Goal: Complete application form

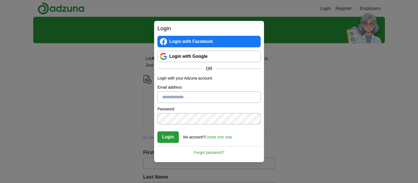
click at [195, 59] on link "Login with Google" at bounding box center [208, 57] width 103 height 12
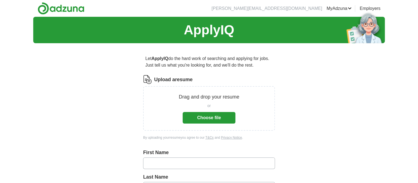
click at [197, 122] on button "Choose file" at bounding box center [209, 118] width 53 height 12
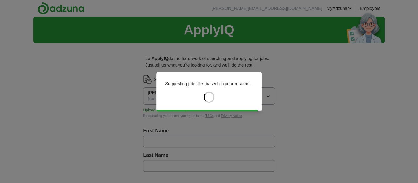
type input "******"
type input "********"
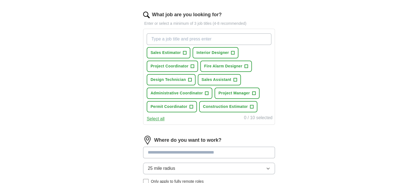
scroll to position [174, 0]
click at [198, 150] on input at bounding box center [209, 152] width 132 height 12
drag, startPoint x: 169, startPoint y: 150, endPoint x: 134, endPoint y: 149, distance: 35.7
click at [143, 149] on input "******" at bounding box center [209, 152] width 132 height 12
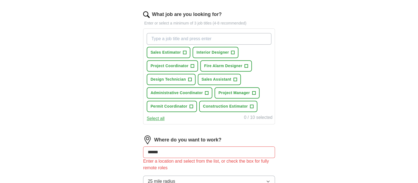
click at [135, 148] on div "Let ApplyIQ do the hard work of searching and applying for jobs. Just tell us w…" at bounding box center [209, 65] width 176 height 383
drag, startPoint x: 150, startPoint y: 150, endPoint x: 135, endPoint y: 148, distance: 14.4
click at [143, 148] on input "******" at bounding box center [209, 152] width 132 height 12
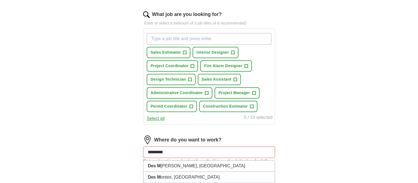
type input "**********"
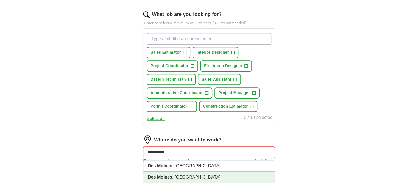
click at [168, 177] on strong "Des Moines" at bounding box center [160, 176] width 24 height 5
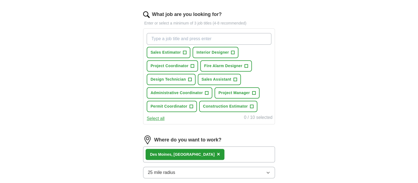
click at [247, 170] on button "25 mile radius" at bounding box center [209, 172] width 132 height 12
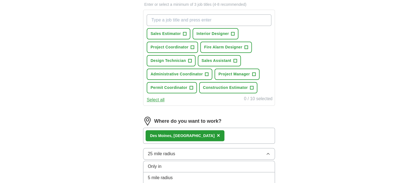
scroll to position [232, 0]
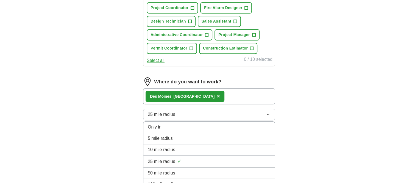
click at [177, 147] on div "10 mile radius" at bounding box center [209, 149] width 123 height 7
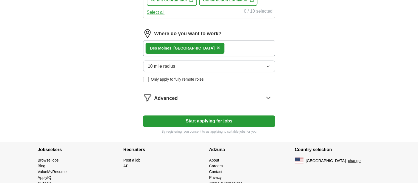
scroll to position [290, 0]
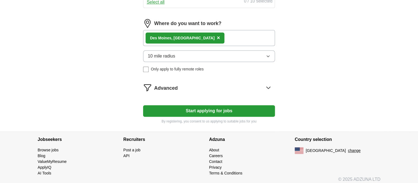
click at [176, 89] on span "Advanced" at bounding box center [166, 87] width 24 height 7
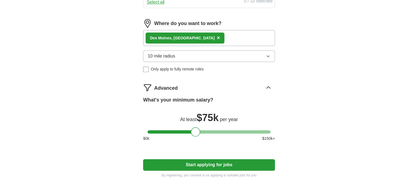
drag, startPoint x: 153, startPoint y: 130, endPoint x: 196, endPoint y: 131, distance: 42.9
click at [196, 131] on div at bounding box center [195, 131] width 9 height 9
click at [198, 164] on button "Start applying for jobs" at bounding box center [209, 165] width 132 height 12
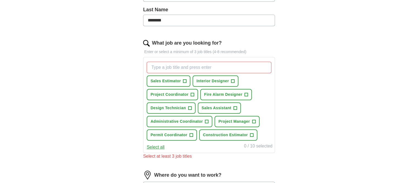
scroll to position [145, 0]
click at [192, 94] on span "+" at bounding box center [192, 95] width 3 height 4
click at [185, 80] on span "+" at bounding box center [184, 81] width 3 height 4
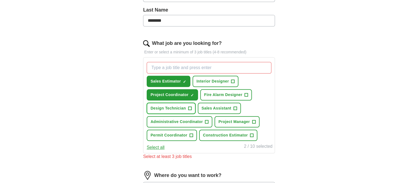
click at [189, 106] on span "+" at bounding box center [189, 108] width 3 height 4
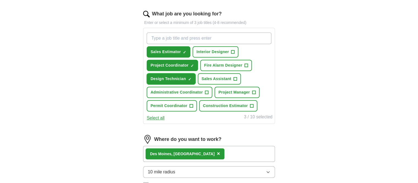
scroll to position [174, 0]
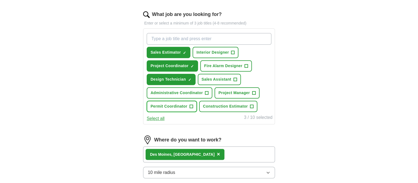
click at [190, 104] on span "+" at bounding box center [191, 106] width 3 height 4
click at [251, 105] on span "+" at bounding box center [251, 106] width 3 height 4
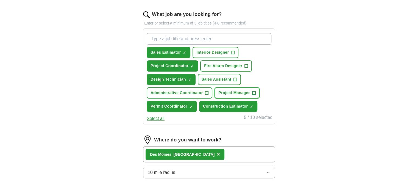
click at [251, 90] on button "Project Manager +" at bounding box center [237, 92] width 45 height 11
click at [247, 64] on span "+" at bounding box center [246, 66] width 3 height 4
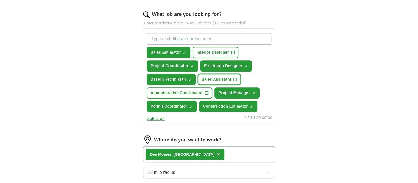
click at [235, 79] on span "+" at bounding box center [235, 79] width 3 height 4
click at [204, 90] on button "Administrative Coordinator +" at bounding box center [180, 92] width 66 height 11
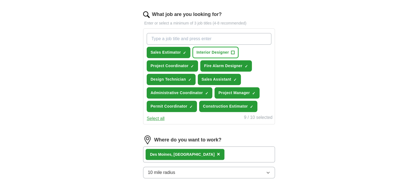
click at [231, 51] on span "+" at bounding box center [233, 53] width 4 height 4
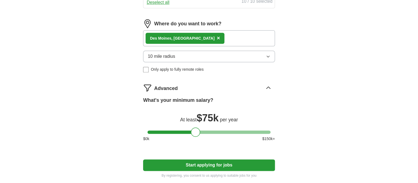
scroll to position [290, 0]
click at [202, 166] on button "Start applying for jobs" at bounding box center [209, 165] width 132 height 12
select select "**"
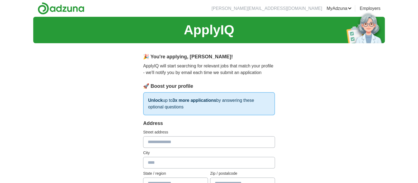
scroll to position [0, 0]
click at [186, 141] on input "text" at bounding box center [209, 142] width 132 height 12
type input "**********"
type input "**"
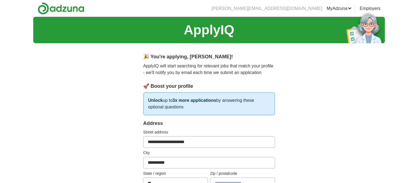
type input "*****"
type input "**********"
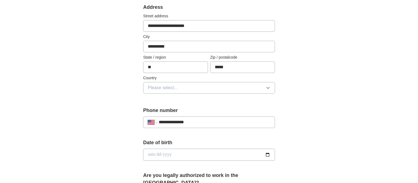
click at [205, 88] on button "Please select..." at bounding box center [209, 88] width 132 height 12
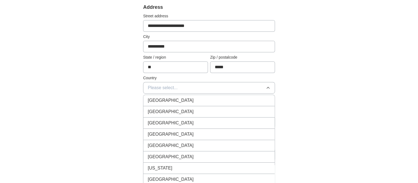
click at [171, 110] on span "United States" at bounding box center [171, 111] width 46 height 7
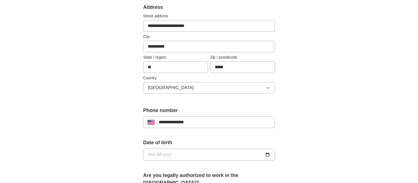
click at [169, 154] on input "date" at bounding box center [209, 154] width 132 height 12
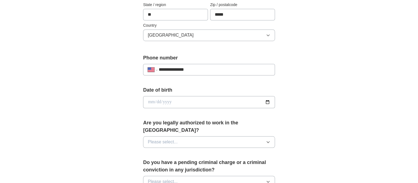
scroll to position [174, 0]
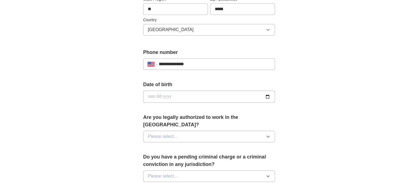
click at [178, 130] on button "Please select..." at bounding box center [209, 136] width 132 height 12
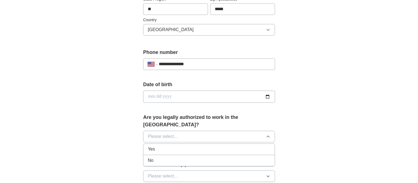
click at [165, 146] on div "Yes" at bounding box center [209, 149] width 123 height 7
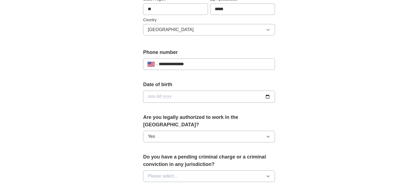
click at [166, 170] on button "Please select..." at bounding box center [209, 176] width 132 height 12
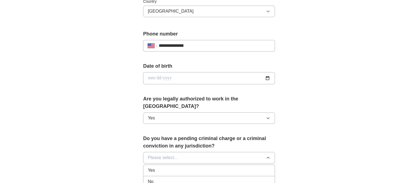
scroll to position [203, 0]
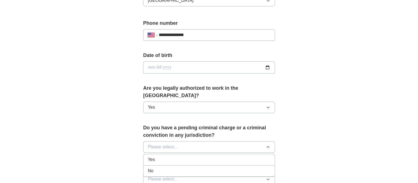
click at [166, 167] on div "No" at bounding box center [209, 170] width 123 height 7
click at [166, 176] on span "Please select..." at bounding box center [163, 179] width 30 height 7
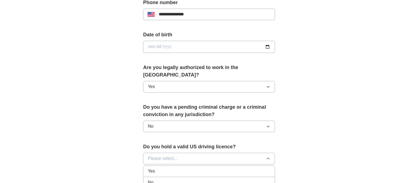
scroll to position [261, 0]
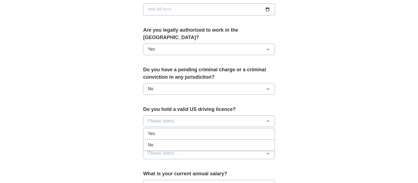
click at [156, 130] on div "Yes" at bounding box center [209, 133] width 123 height 7
click at [176, 179] on input "text" at bounding box center [209, 185] width 132 height 12
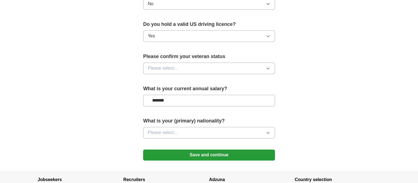
scroll to position [348, 0]
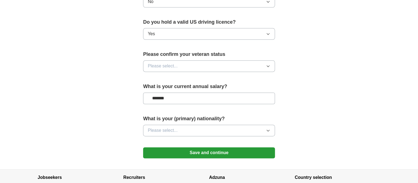
type input "*******"
click at [233, 124] on button "Please select..." at bounding box center [209, 130] width 132 height 12
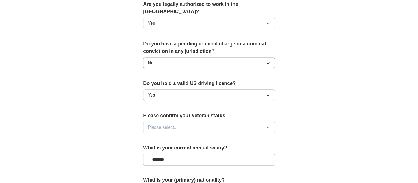
scroll to position [345, 0]
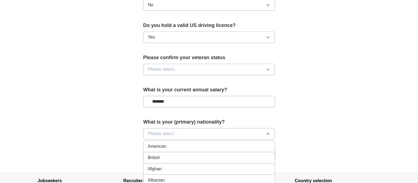
click at [191, 143] on div "American" at bounding box center [209, 146] width 123 height 7
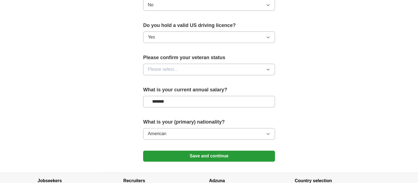
click at [214, 150] on button "Save and continue" at bounding box center [209, 155] width 132 height 11
